Goal: Navigation & Orientation: Find specific page/section

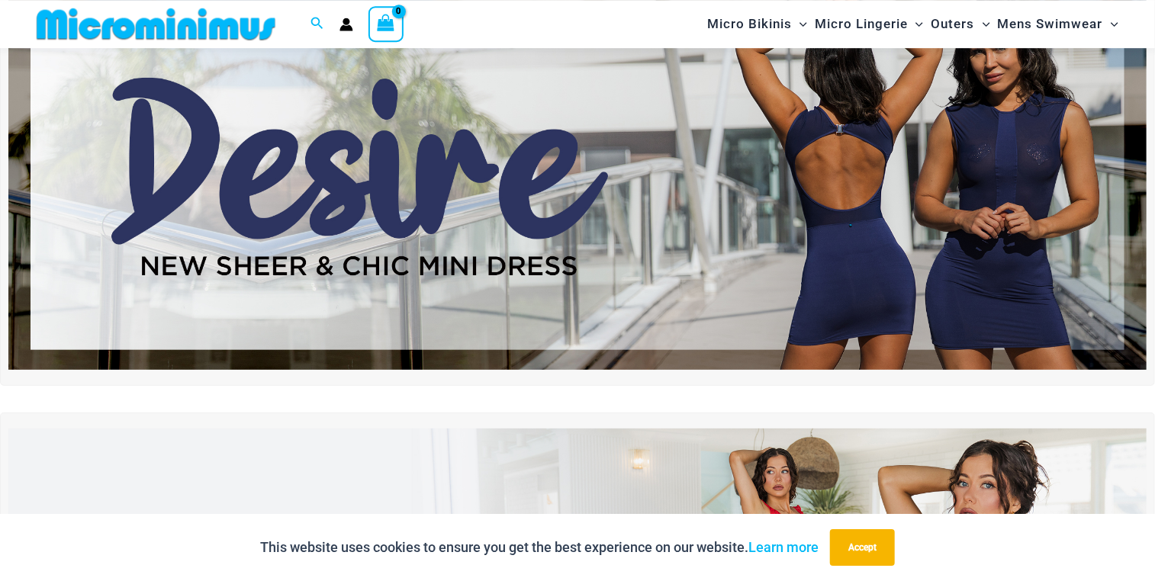
scroll to position [147, 0]
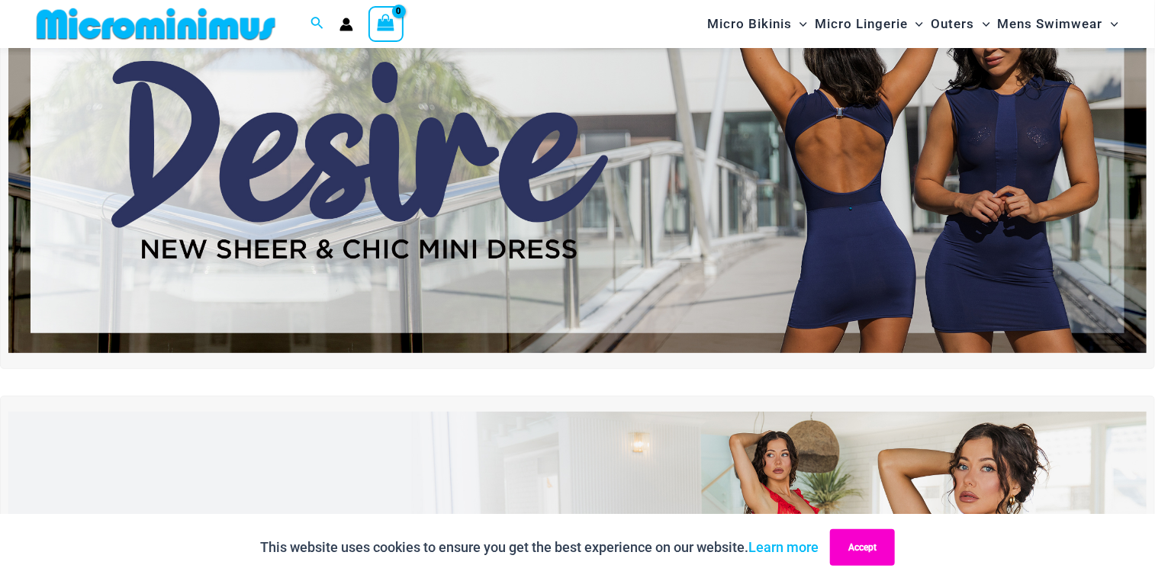
click at [869, 551] on button "Accept" at bounding box center [862, 547] width 65 height 37
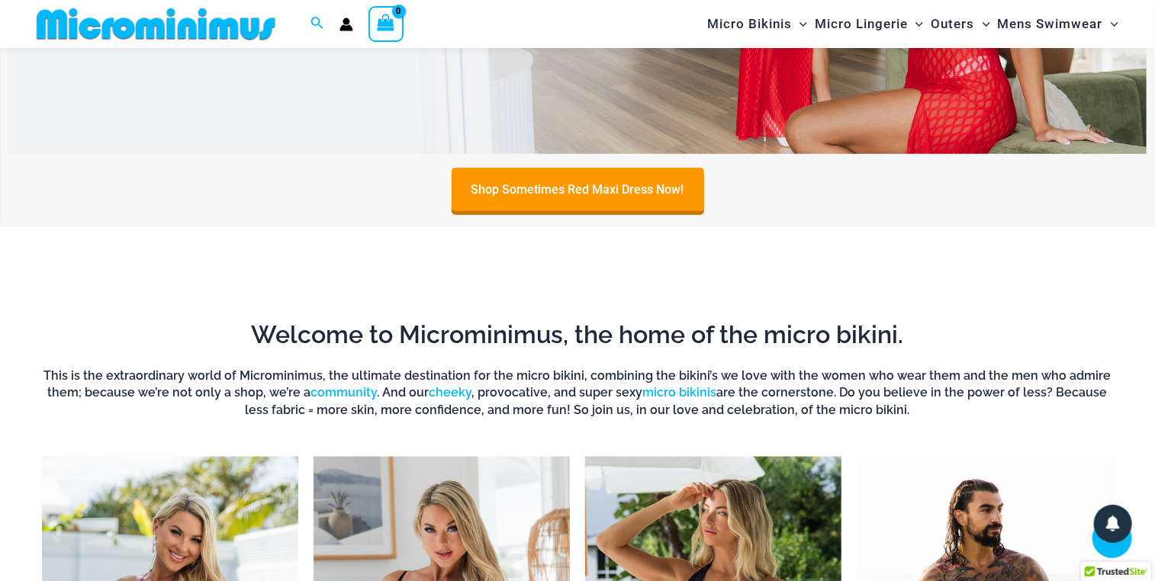
scroll to position [1033, 0]
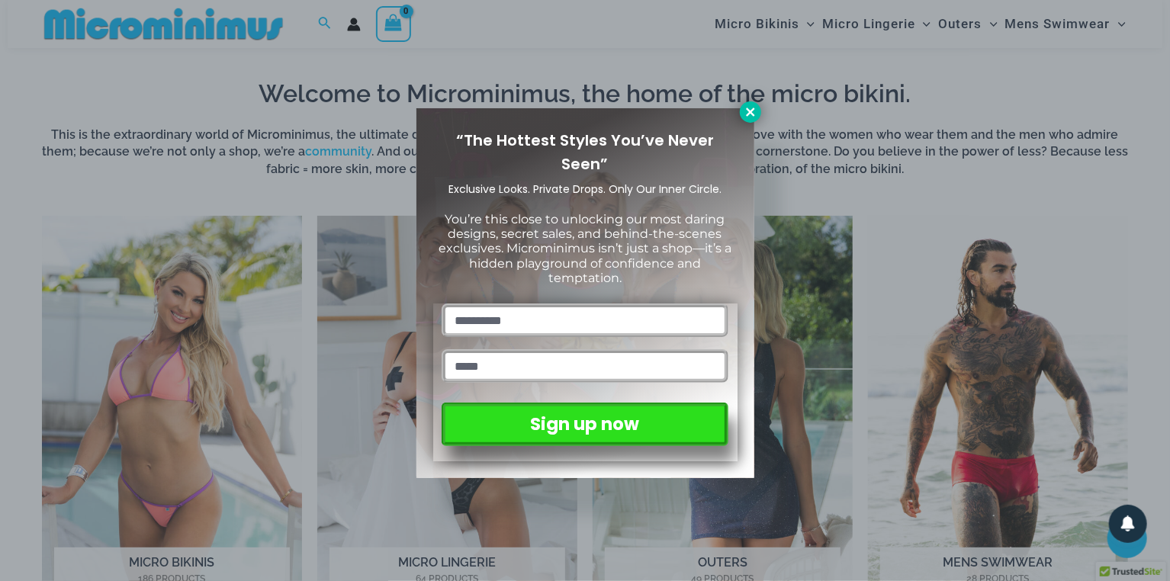
click at [754, 111] on icon at bounding box center [751, 112] width 14 height 14
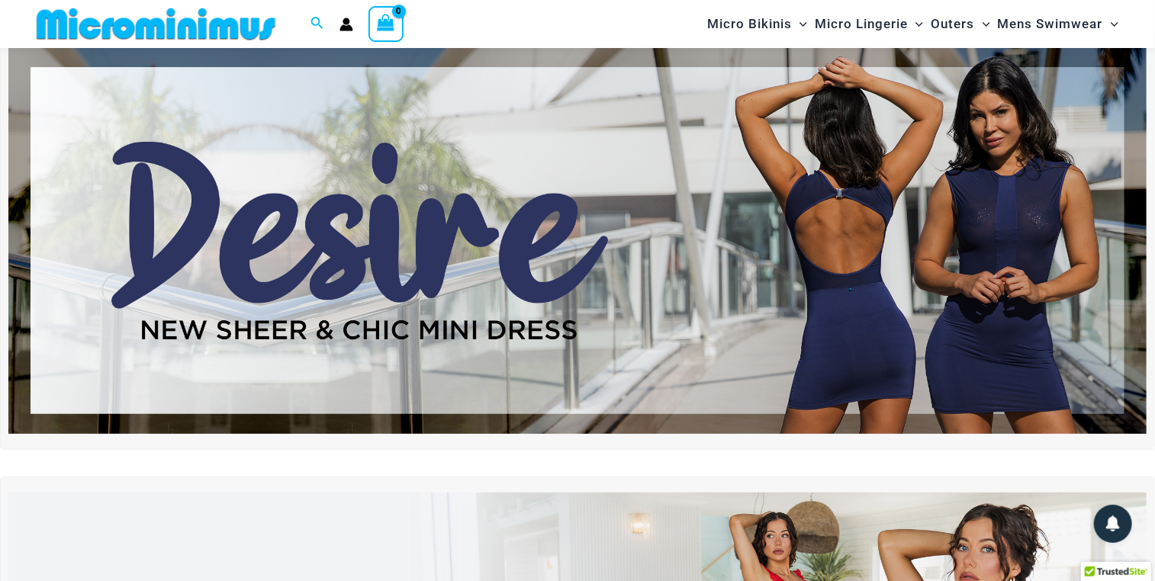
scroll to position [0, 0]
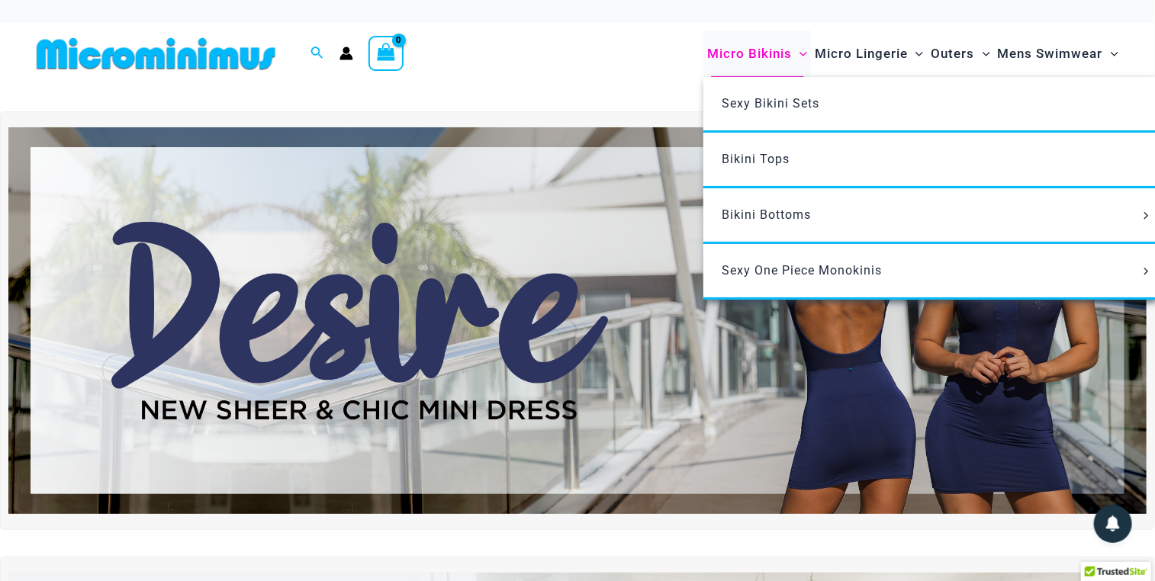
click at [766, 46] on span "Micro Bikinis" at bounding box center [749, 53] width 85 height 39
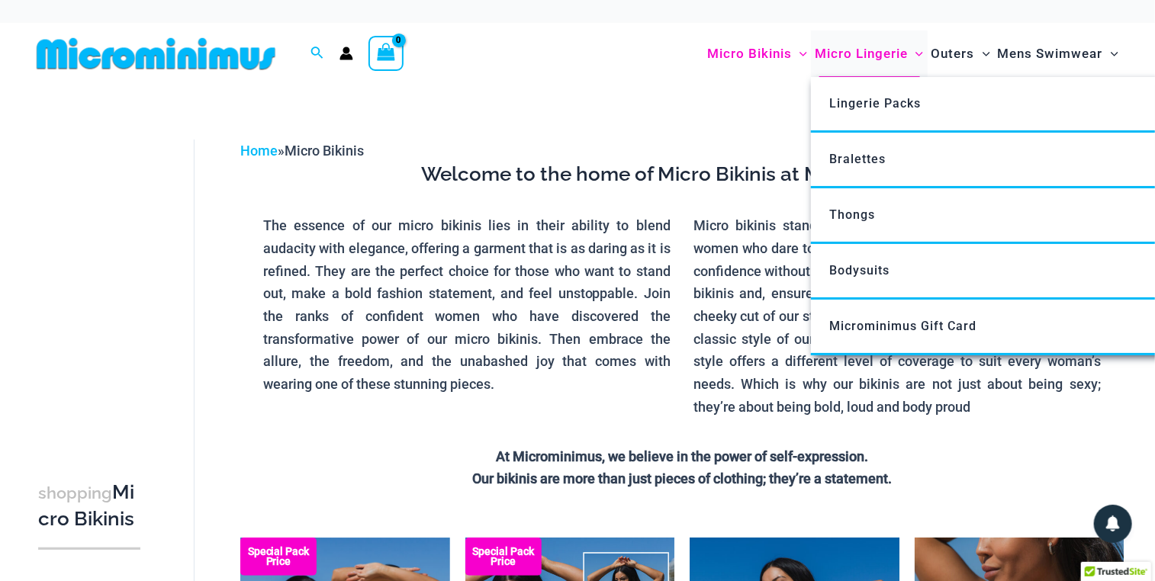
click at [840, 55] on span "Micro Lingerie" at bounding box center [861, 53] width 93 height 39
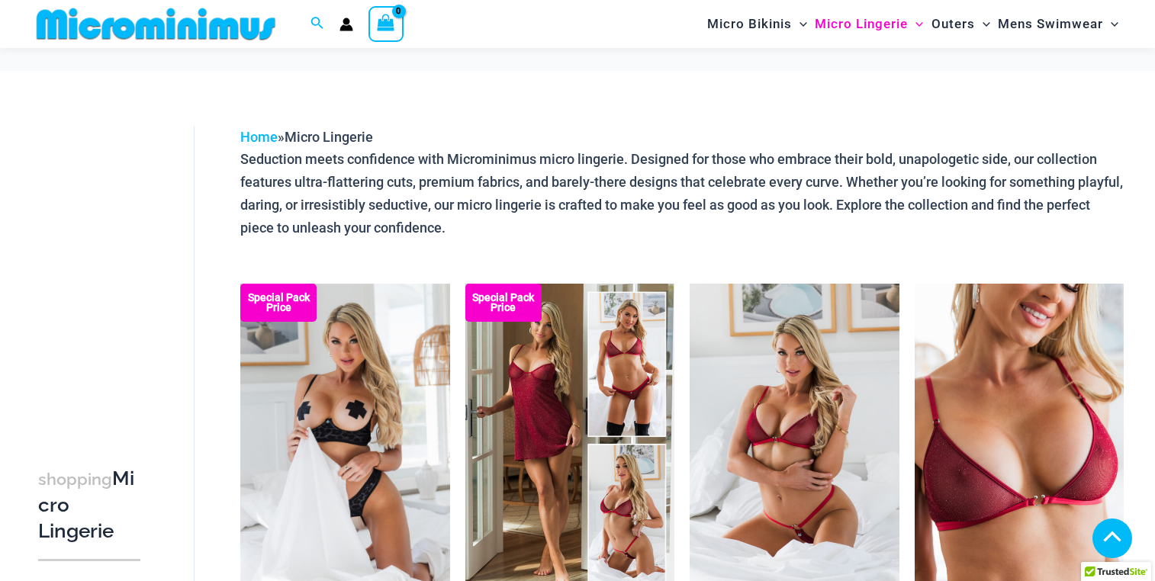
scroll to position [2161, 0]
